Goal: Task Accomplishment & Management: Manage account settings

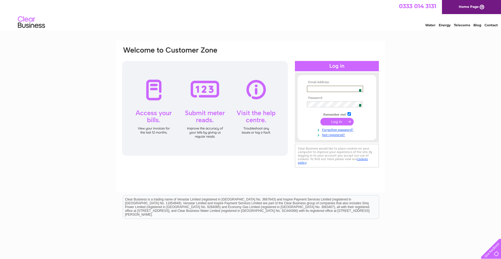
click at [313, 87] on input "text" at bounding box center [335, 89] width 56 height 6
type input "[EMAIL_ADDRESS][DOMAIN_NAME]"
click at [333, 120] on input "submit" at bounding box center [336, 121] width 33 height 8
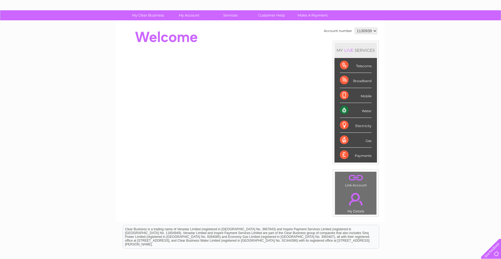
scroll to position [27, 0]
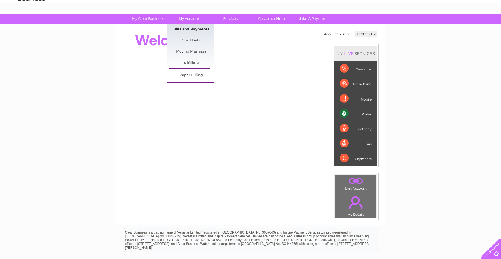
click at [184, 29] on link "Bills and Payments" at bounding box center [191, 29] width 45 height 11
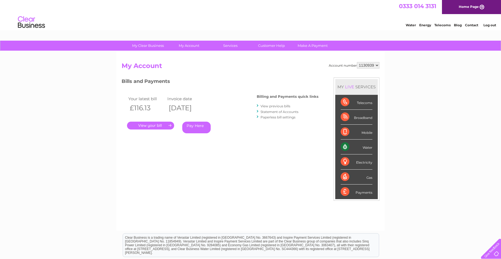
click at [155, 126] on link "." at bounding box center [150, 126] width 47 height 8
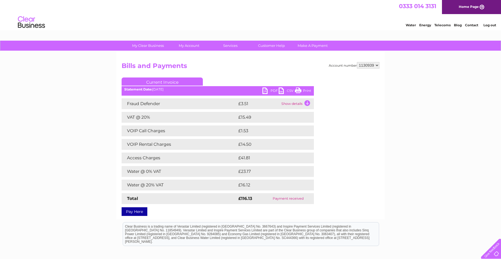
click at [269, 91] on link "PDF" at bounding box center [270, 91] width 16 height 8
